Goal: Task Accomplishment & Management: Use online tool/utility

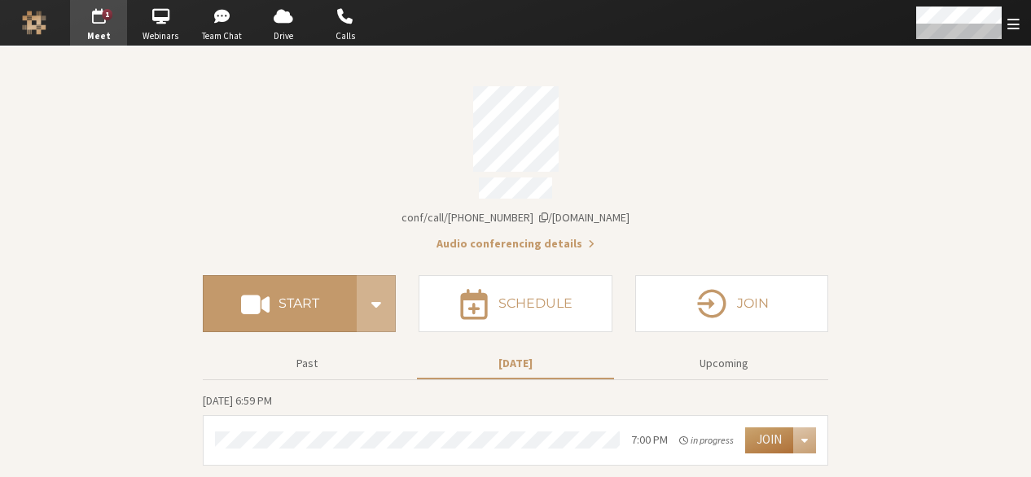
click at [761, 428] on button "Join" at bounding box center [769, 441] width 48 height 26
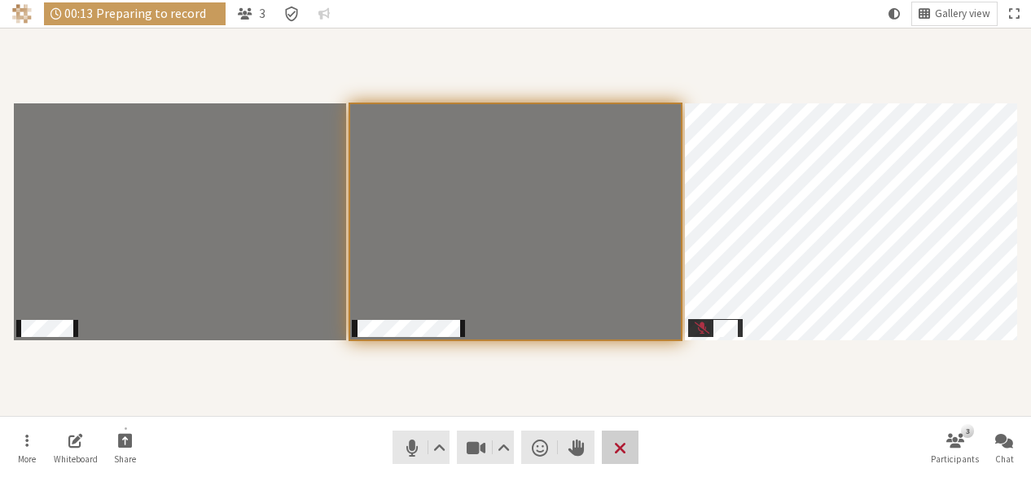
click at [607, 453] on button "Leave" at bounding box center [620, 447] width 37 height 33
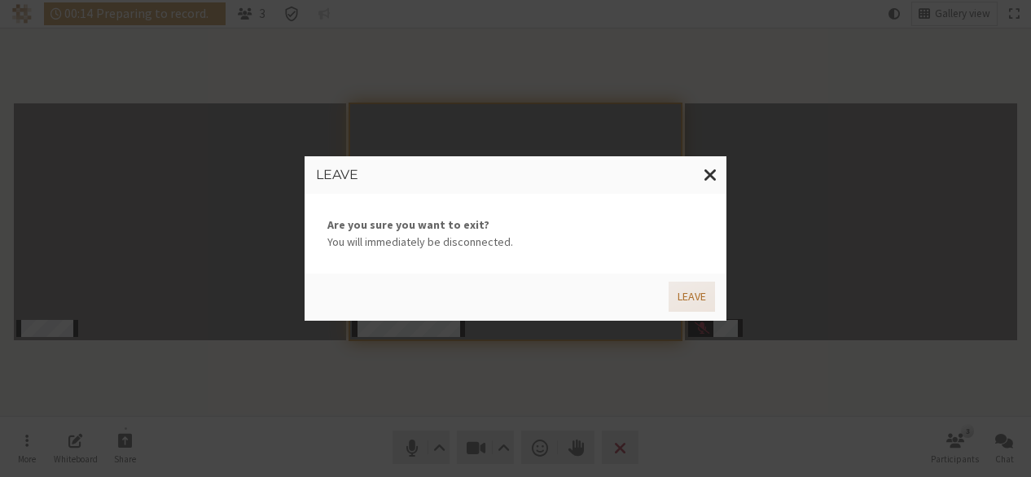
click at [688, 292] on button "Leave" at bounding box center [692, 297] width 46 height 30
